Goal: Task Accomplishment & Management: Manage account settings

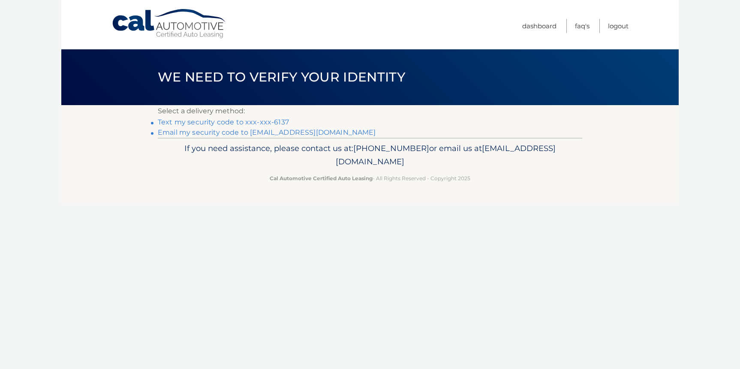
click at [279, 120] on link "Text my security code to xxx-xxx-6137" at bounding box center [223, 122] width 131 height 8
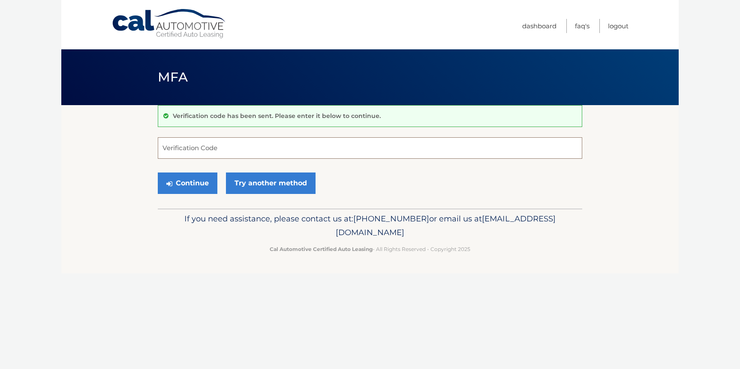
click at [231, 147] on input "Verification Code" at bounding box center [370, 147] width 424 height 21
type input "110269"
click at [192, 182] on button "Continue" at bounding box center [188, 182] width 60 height 21
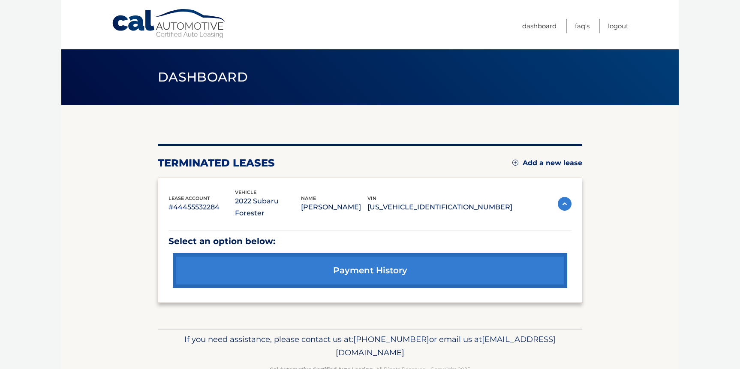
scroll to position [12, 0]
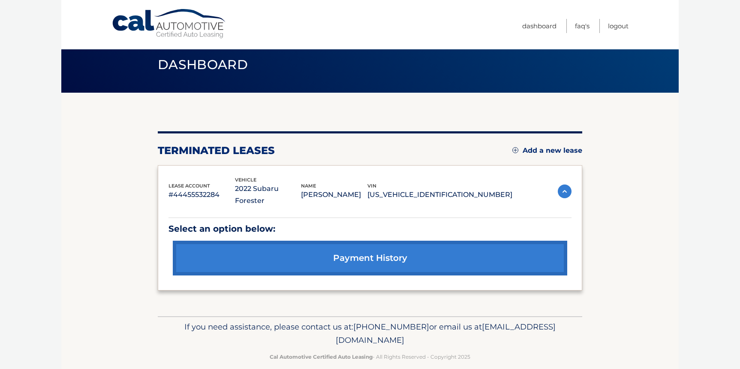
click at [347, 246] on link "payment history" at bounding box center [370, 257] width 394 height 35
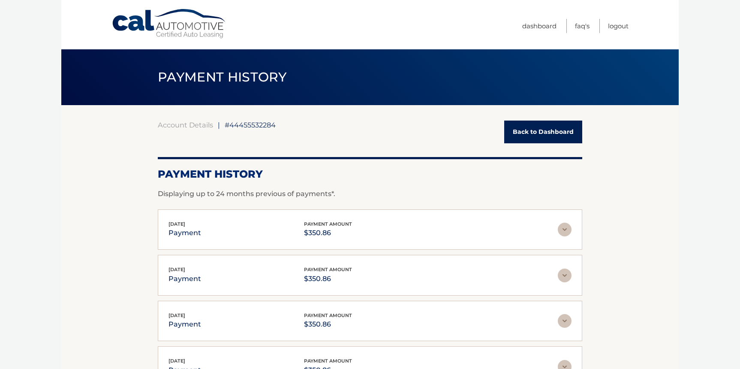
click at [535, 133] on link "Back to Dashboard" at bounding box center [543, 131] width 78 height 23
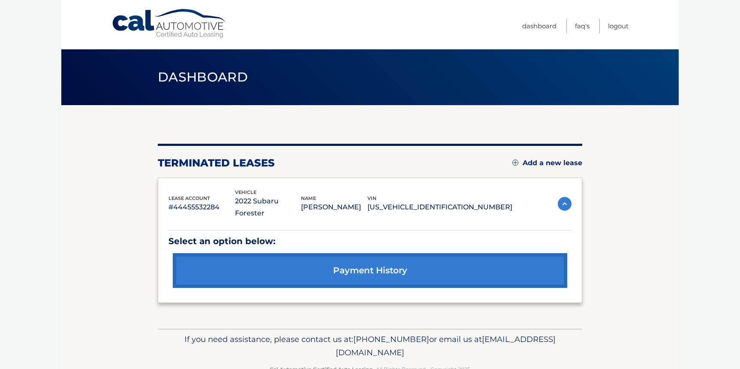
click at [564, 199] on img at bounding box center [564, 204] width 14 height 14
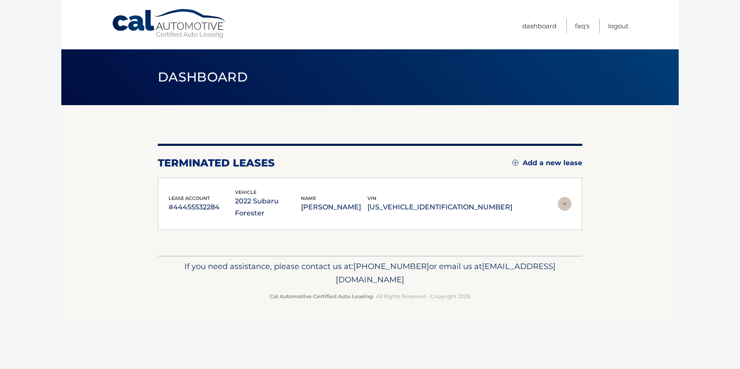
click at [564, 199] on img at bounding box center [564, 204] width 14 height 14
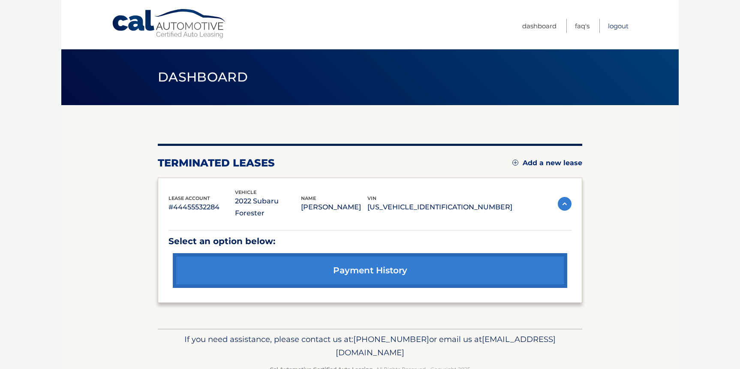
click at [618, 27] on link "Logout" at bounding box center [618, 26] width 21 height 14
